Goal: Transaction & Acquisition: Purchase product/service

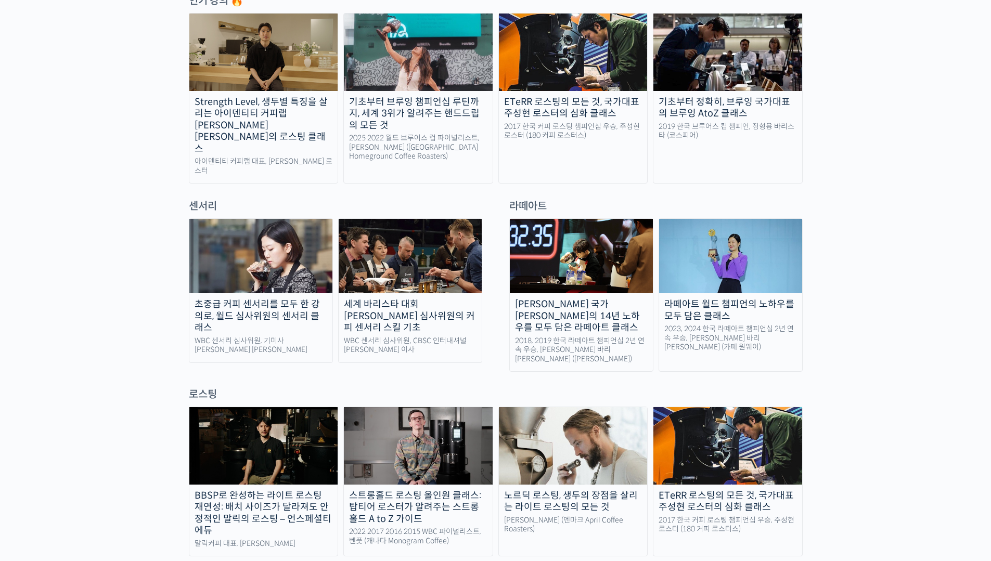
scroll to position [560, 0]
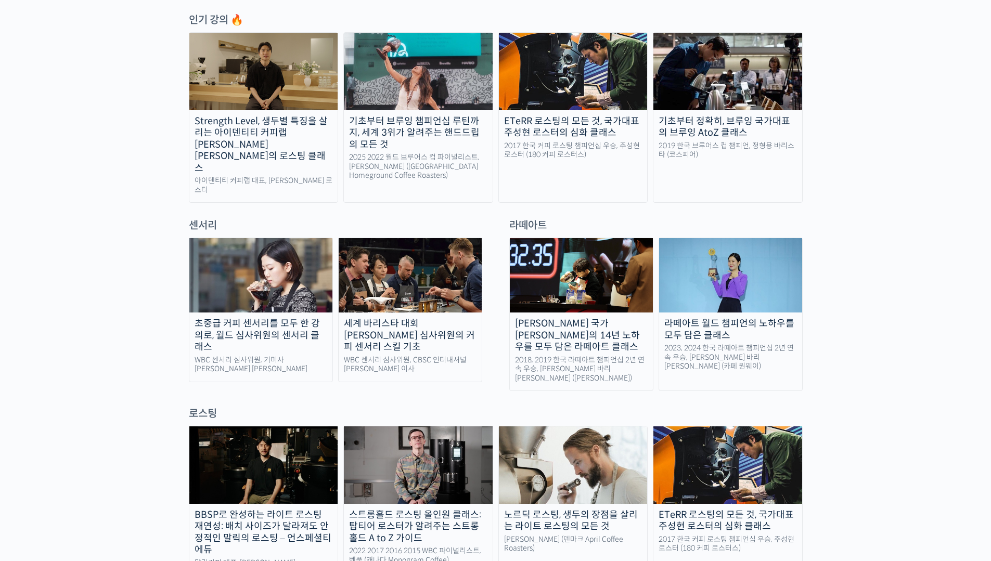
click at [445, 250] on img at bounding box center [410, 275] width 143 height 74
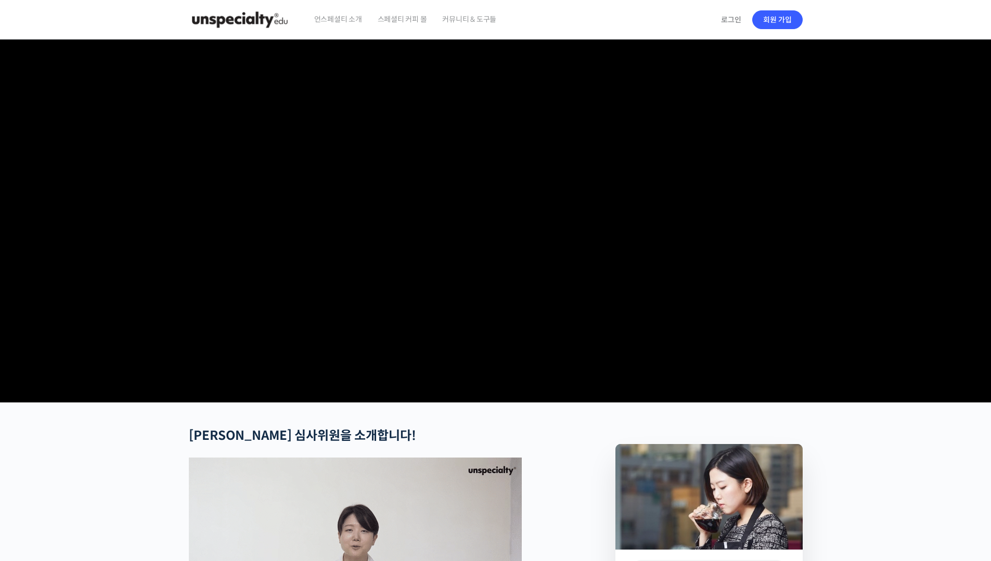
scroll to position [6, 0]
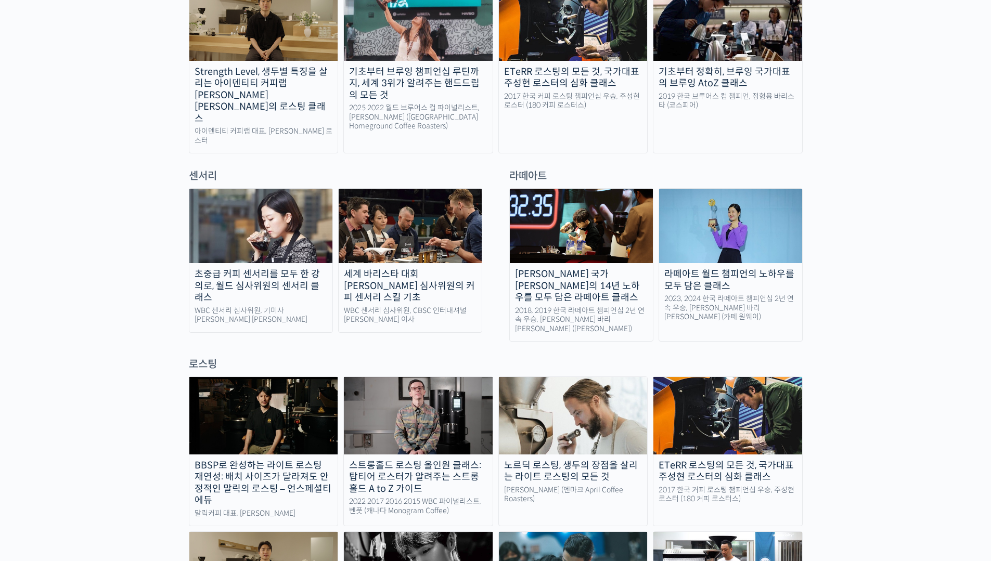
scroll to position [720, 0]
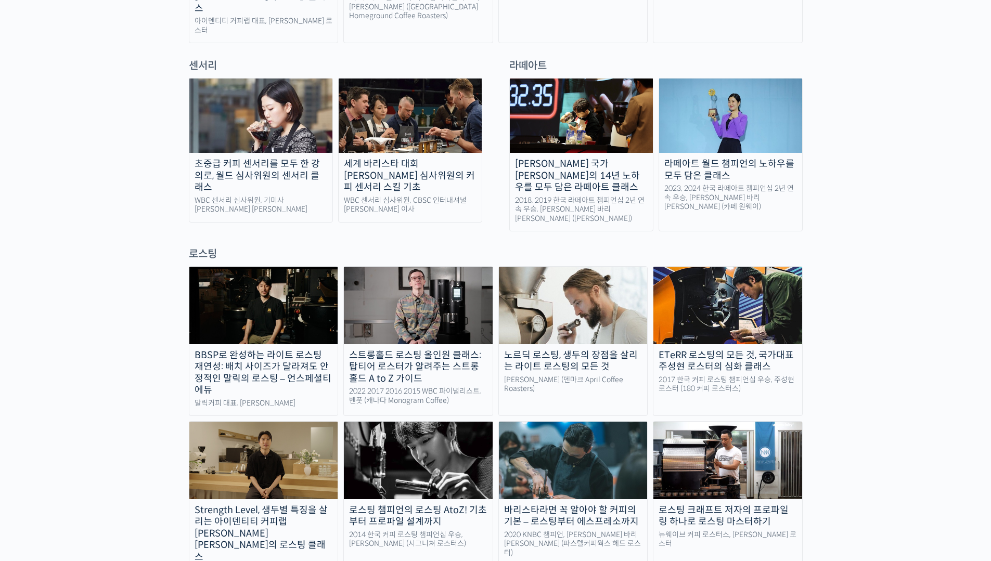
click at [583, 350] on div "노르딕 로스팅, 생두의 장점을 살리는 라이트 로스팅의 모든 것" at bounding box center [573, 361] width 149 height 23
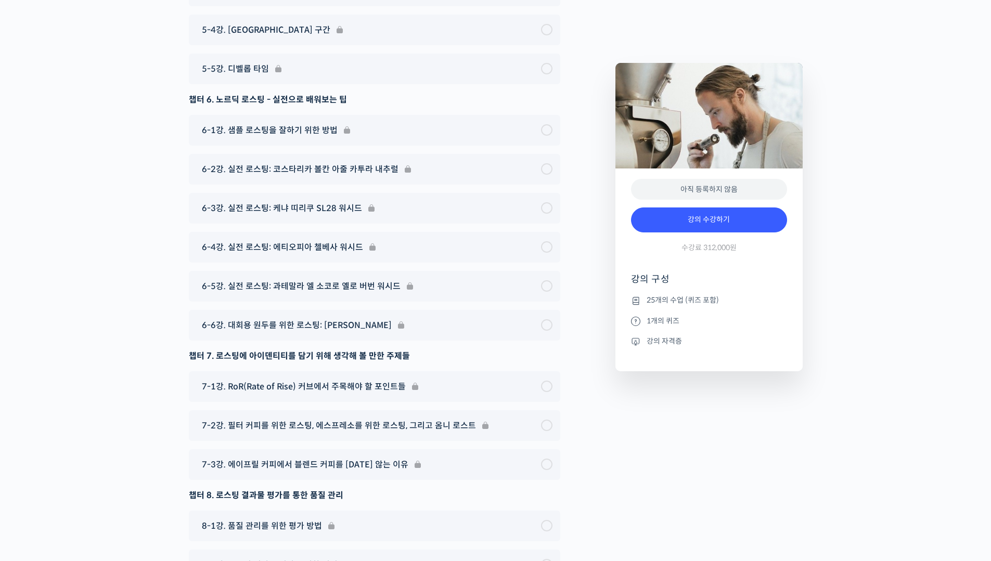
scroll to position [6260, 0]
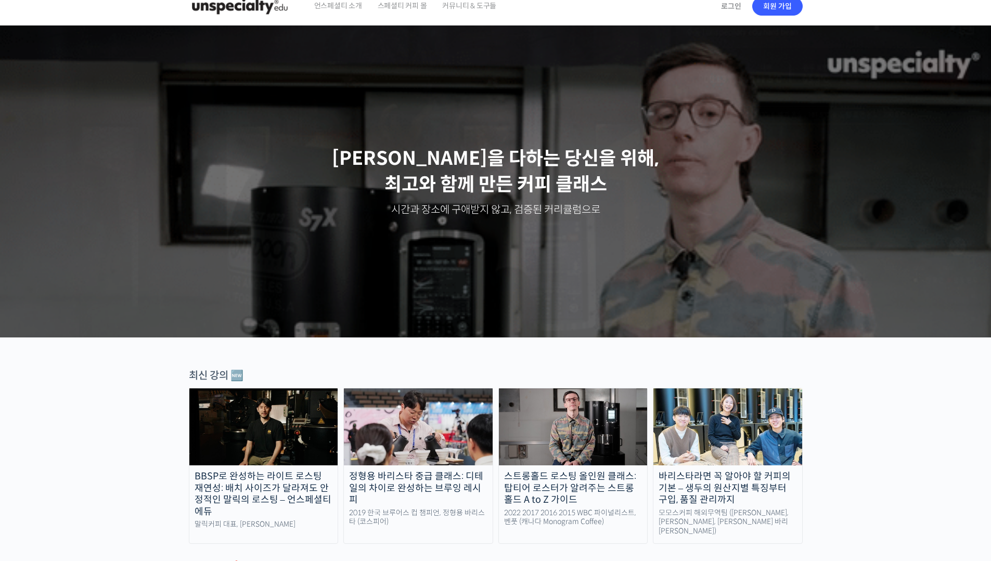
scroll to position [72, 0]
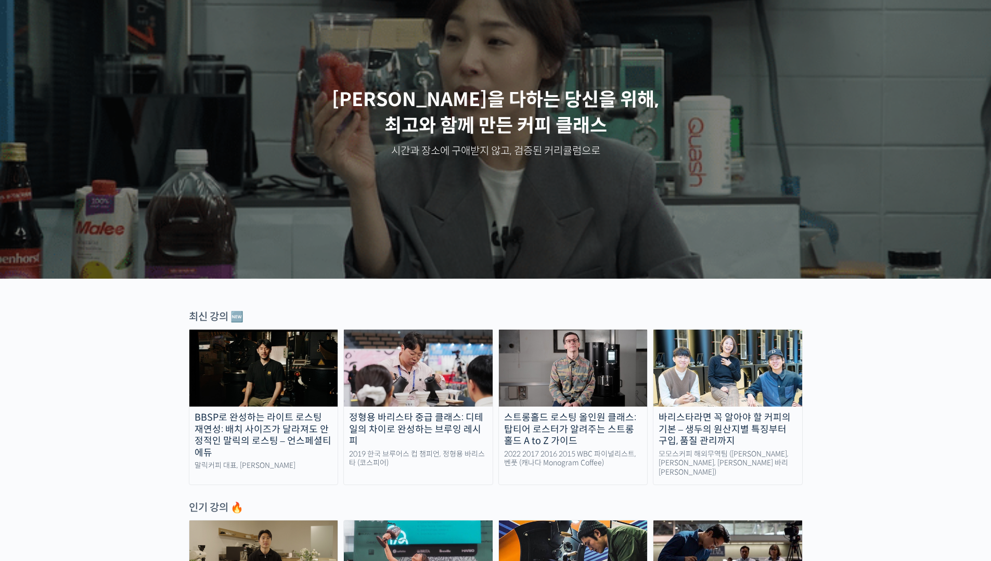
click at [758, 433] on div "바리스타라면 꼭 알아야 할 커피의 기본 – 생두의 원산지별 특징부터 구입, 품질 관리까지" at bounding box center [728, 429] width 149 height 35
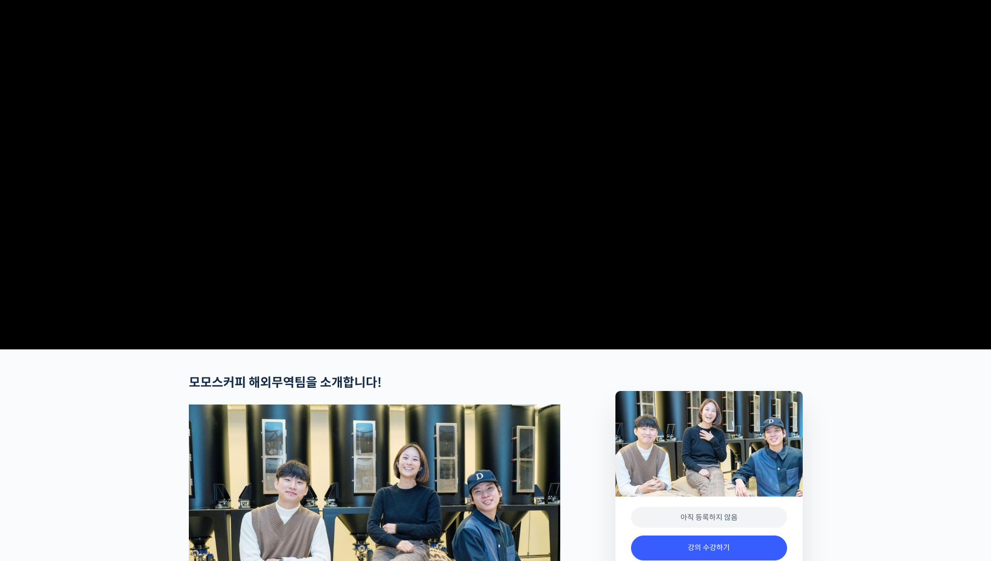
scroll to position [8, 0]
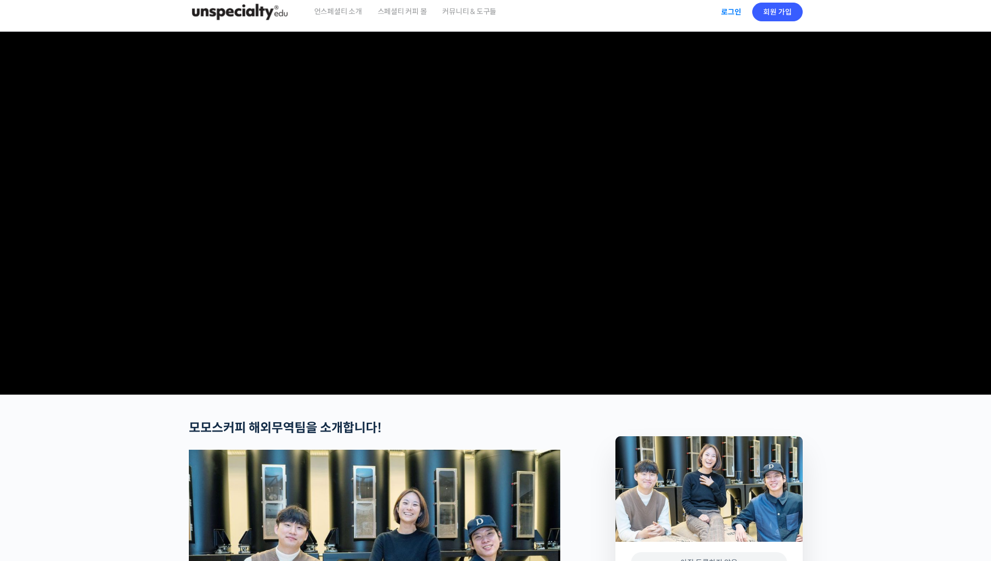
click at [734, 11] on link "로그인" at bounding box center [731, 12] width 33 height 24
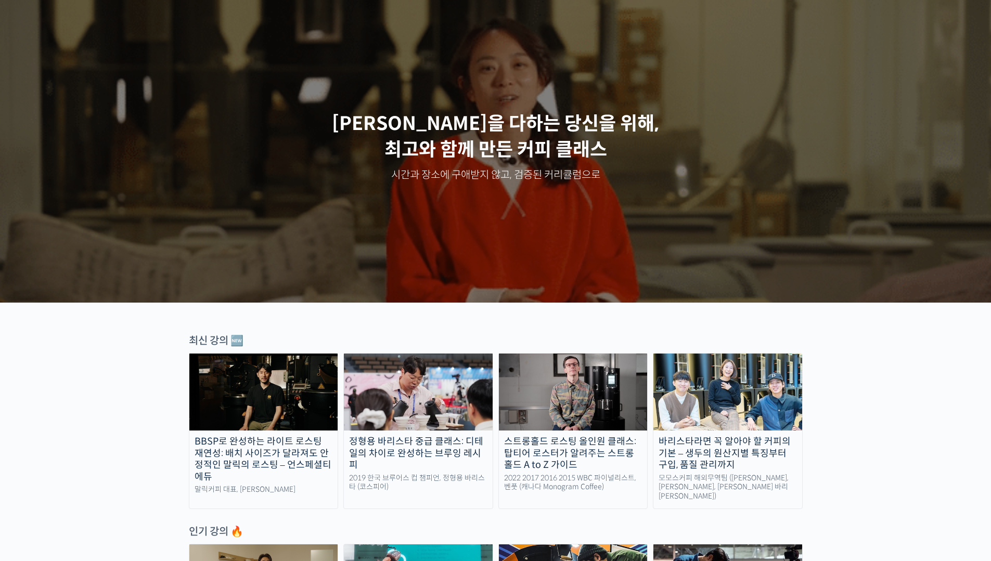
scroll to position [75, 0]
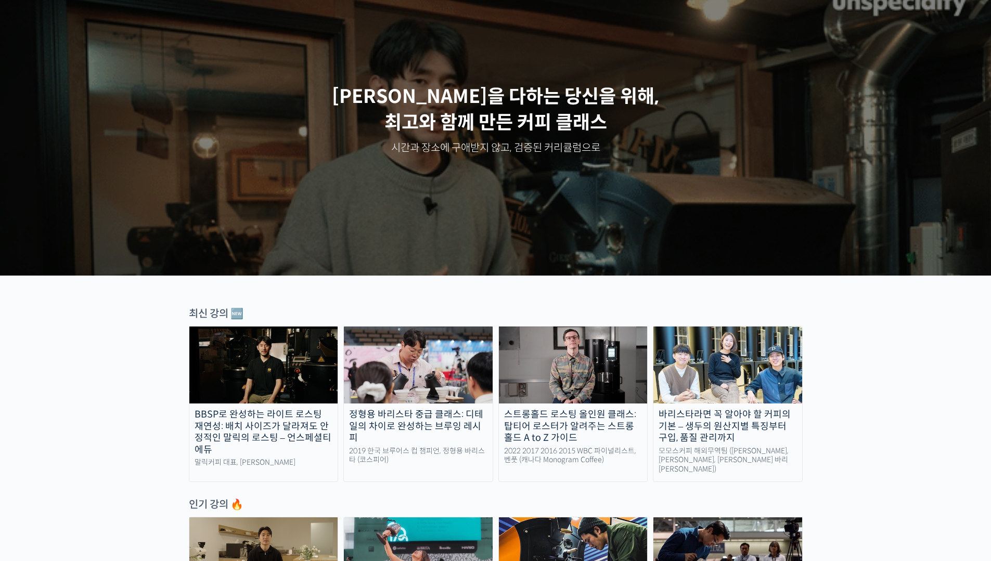
click at [615, 426] on div "스트롱홀드 로스팅 올인원 클래스: 탑티어 로스터가 알려주는 스트롱홀드 A to Z 가이드" at bounding box center [573, 426] width 149 height 35
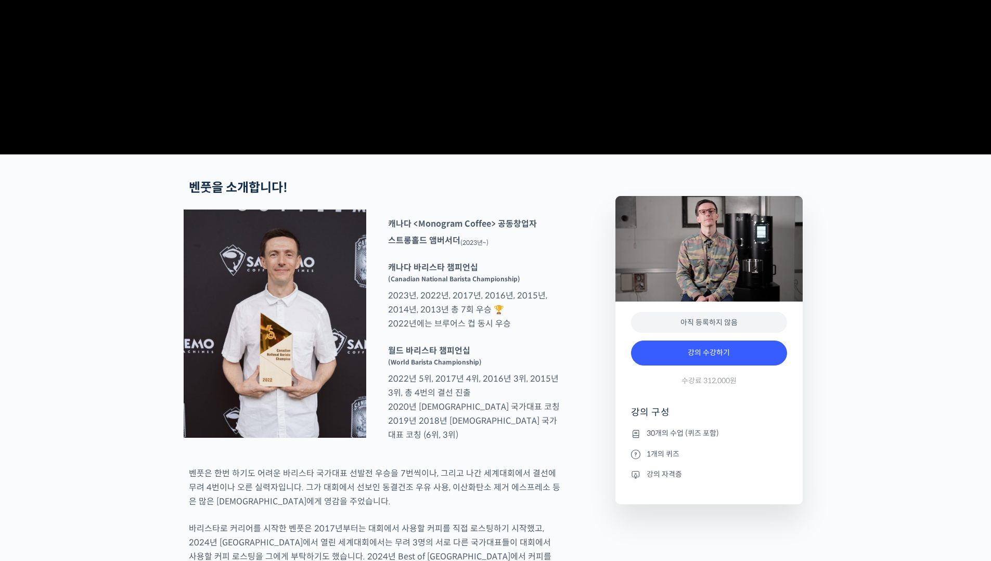
scroll to position [262, 0]
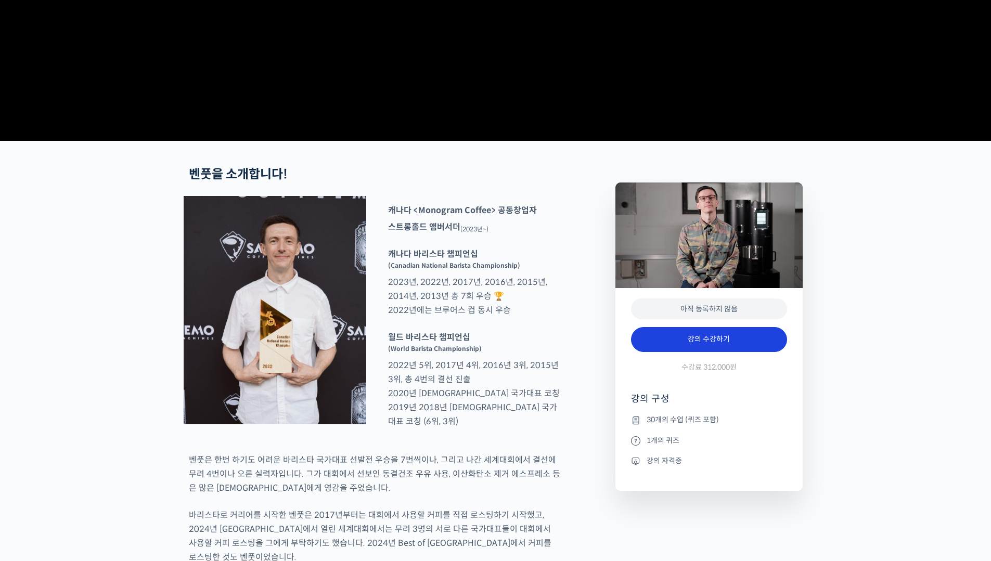
click at [677, 352] on link "강의 수강하기" at bounding box center [709, 339] width 156 height 25
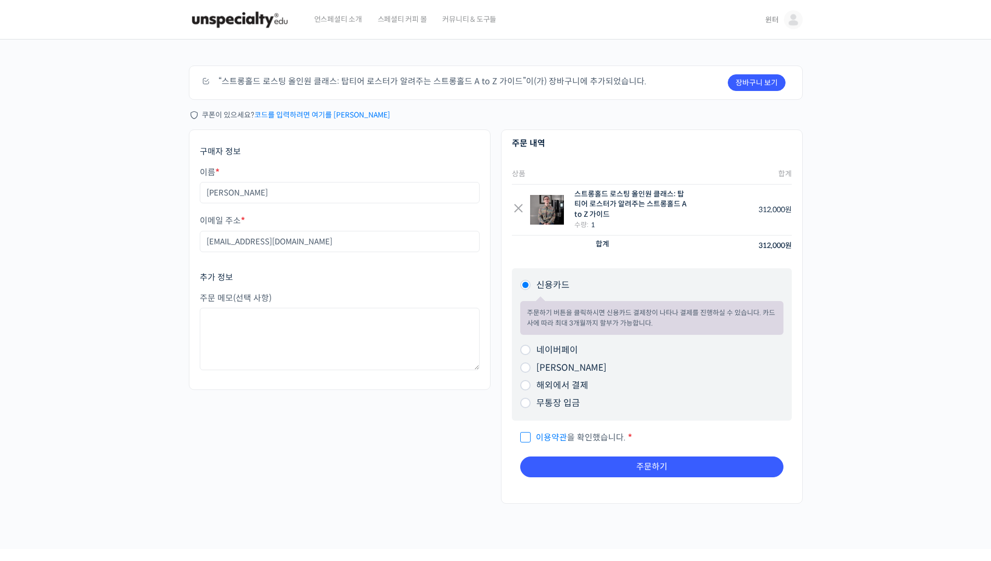
click at [857, 93] on div "주문하기 장바구니 보기 “스트롱홀드 로스팅 올인원 클래스: 탑티어 로스터가 알려주는 스트롱홀드 A to Z 가이드”이(가) 장바구니에 추가되었…" at bounding box center [495, 295] width 991 height 510
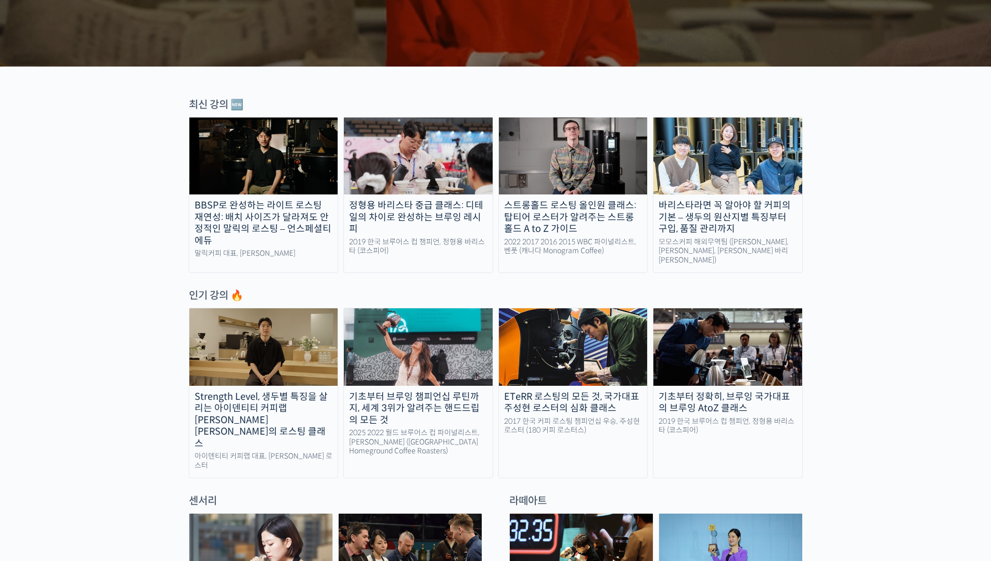
scroll to position [367, 0]
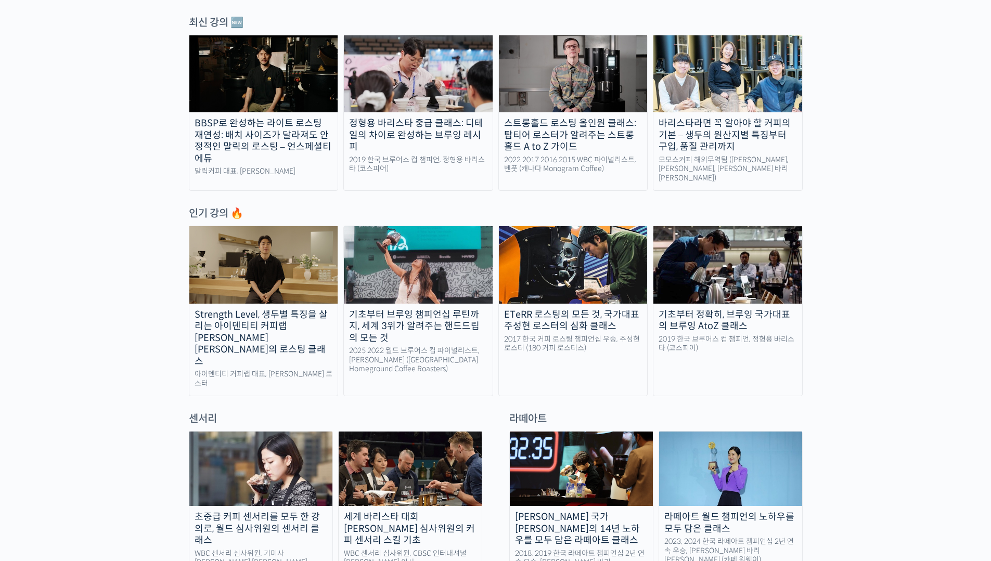
click at [291, 327] on div "Strength Level, 생두별 특징을 살리는 아이덴티티 커피랩 [PERSON_NAME] [PERSON_NAME]의 로스팅 클래스" at bounding box center [263, 338] width 149 height 59
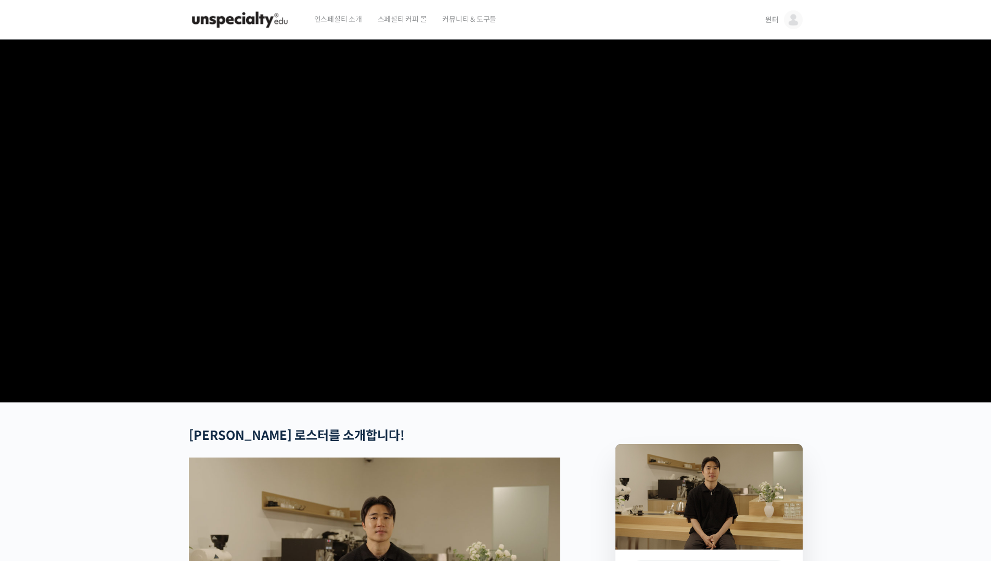
scroll to position [6, 0]
